Goal: Find specific page/section

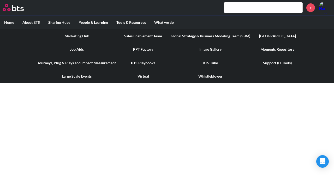
click at [142, 49] on link "PPT Factory" at bounding box center [143, 50] width 46 height 14
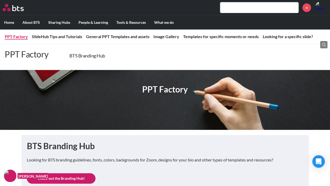
click at [15, 38] on link "PPT Factory" at bounding box center [16, 36] width 23 height 5
click at [84, 56] on link "BTS Branding Hub" at bounding box center [87, 56] width 36 height 6
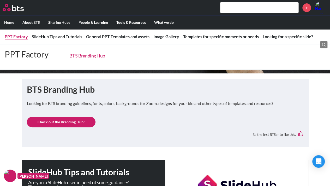
scroll to position [69, 0]
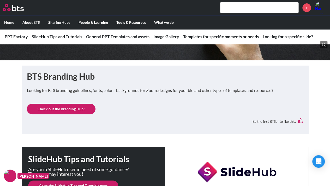
click at [81, 110] on link "Check out the Branding Hub!" at bounding box center [61, 109] width 69 height 10
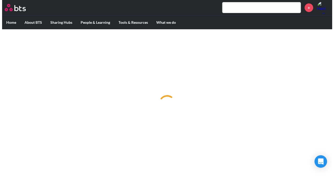
scroll to position [0, 0]
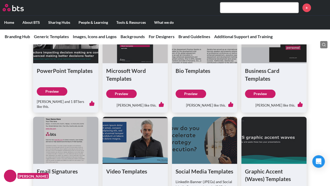
scroll to position [176, 0]
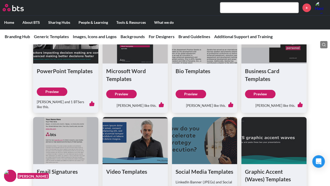
click at [54, 91] on link "Preview" at bounding box center [52, 91] width 31 height 8
